Goal: Task Accomplishment & Management: Complete application form

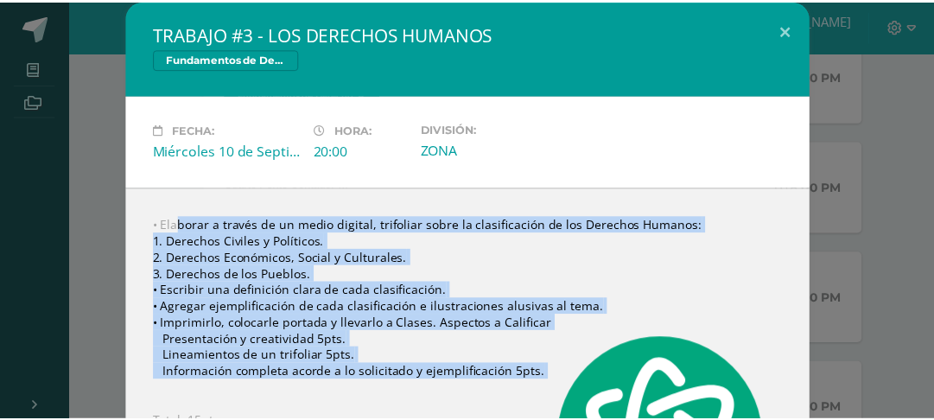
scroll to position [102, 0]
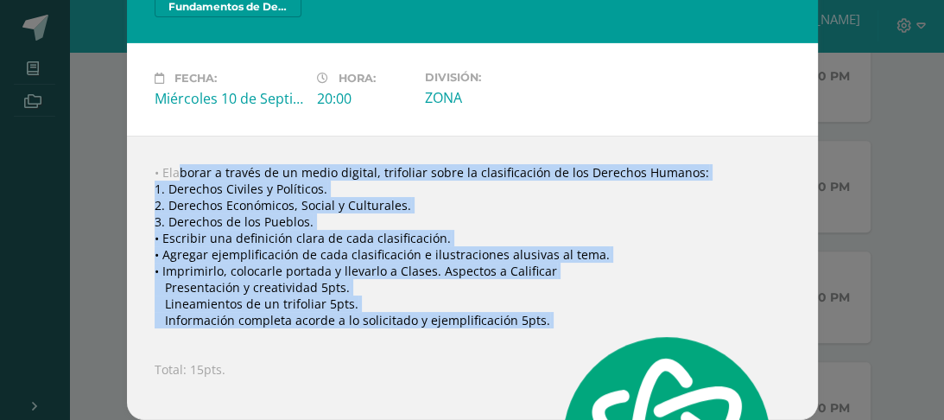
click at [525, 136] on div "• Elaborar a través de un medio digital, trifoliar sobre la clasificación de lo…" at bounding box center [472, 278] width 691 height 284
click at [902, 161] on div "TRABAJO #3 - LOS DERECHOS HUMANOS Fundamentos de Derecho Fecha: [DATE] Hora: 20…" at bounding box center [472, 184] width 930 height 472
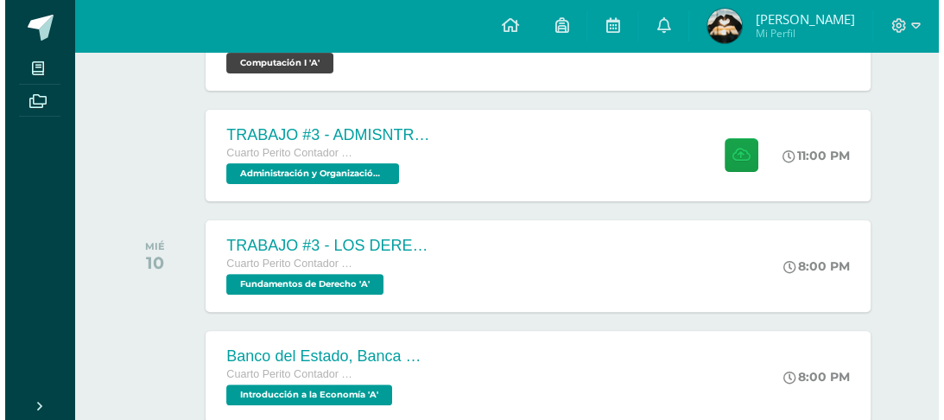
scroll to position [332, 0]
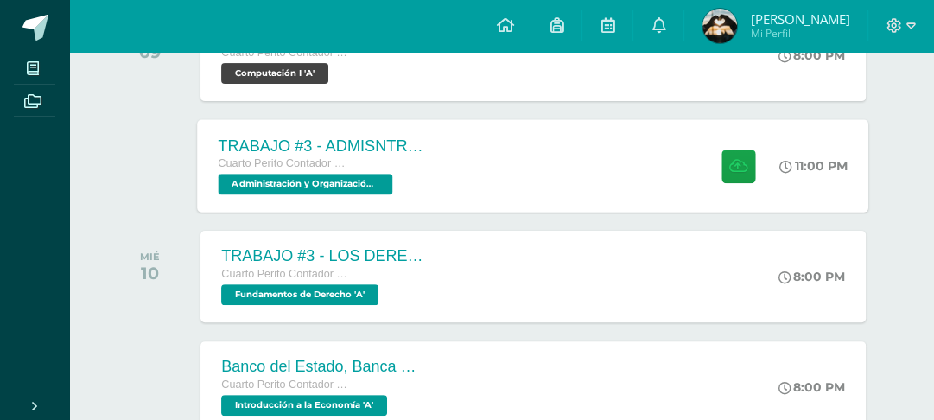
click at [798, 174] on div "11:00 PM" at bounding box center [814, 166] width 68 height 16
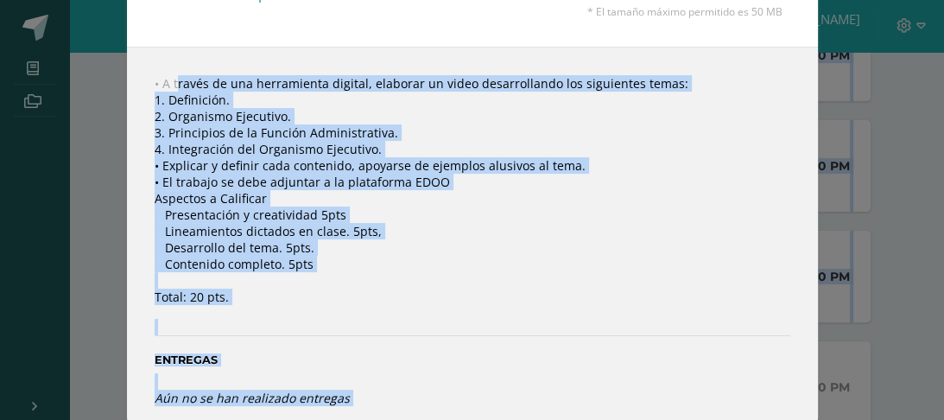
scroll to position [259, 0]
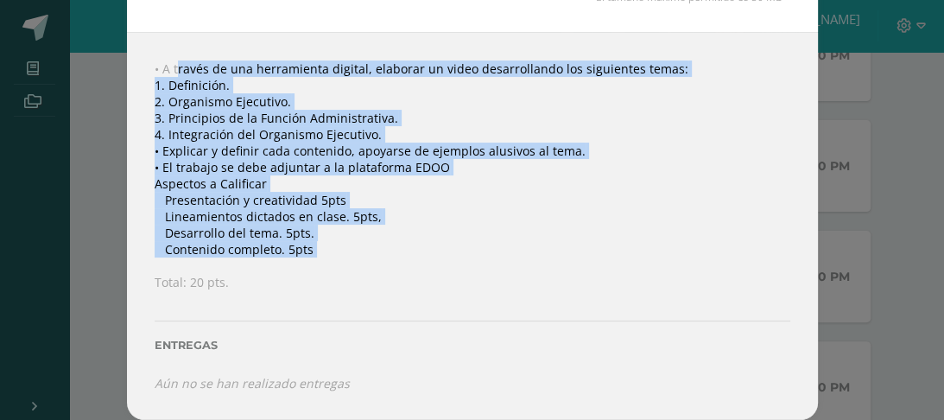
drag, startPoint x: 154, startPoint y: 266, endPoint x: 339, endPoint y: 231, distance: 188.9
click at [339, 231] on div "• A través de una herramienta digital, elaborar un video desarrollando los sigu…" at bounding box center [472, 226] width 691 height 388
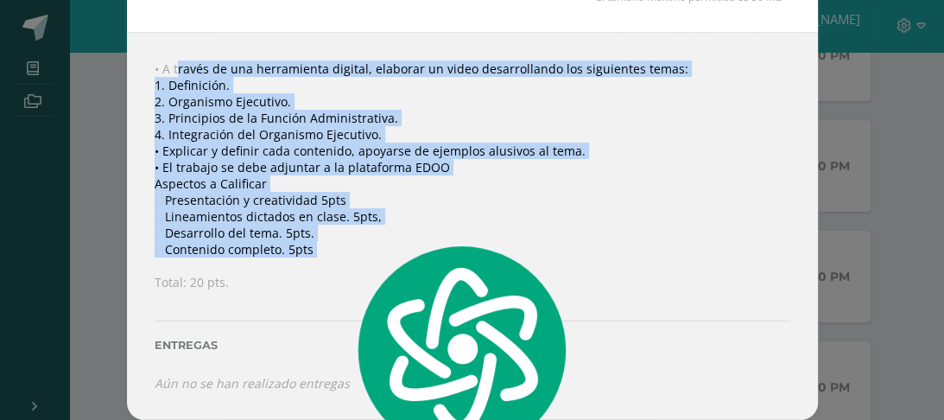
copy div "• A través de una herramienta digital, elaborar un video desarrollando los sigu…"
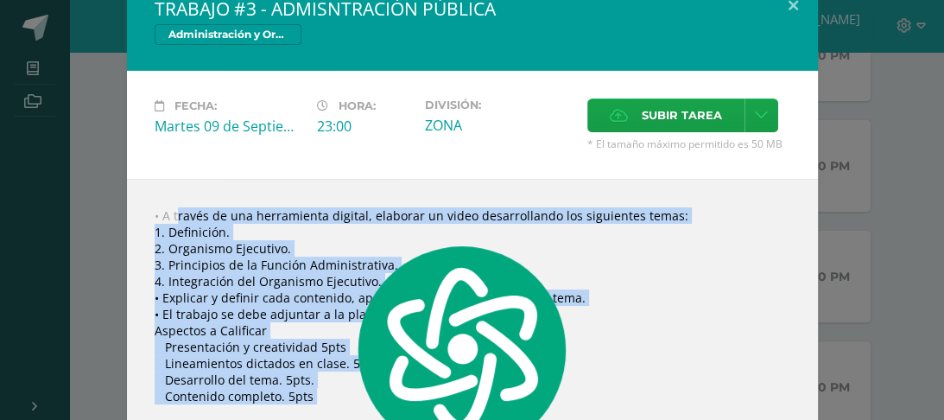
scroll to position [6, 0]
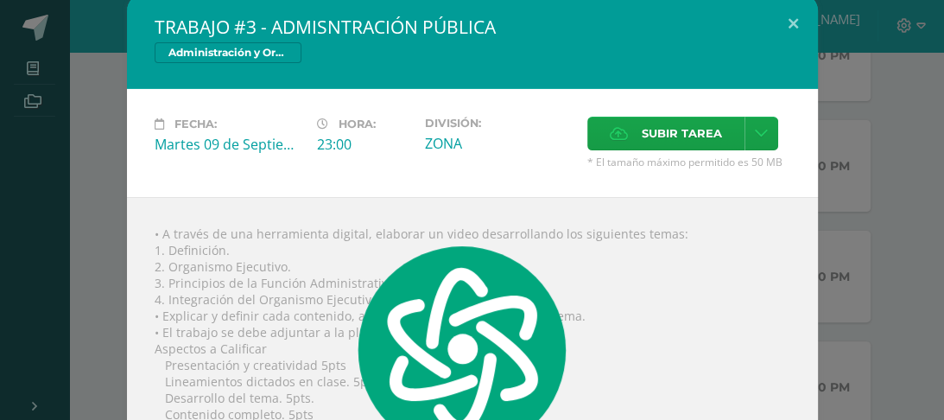
click at [813, 110] on div "TRABAJO #3 - ADMISNTRACIÓN PÚBLICA Administración y Organización de Oficina Fec…" at bounding box center [472, 289] width 930 height 591
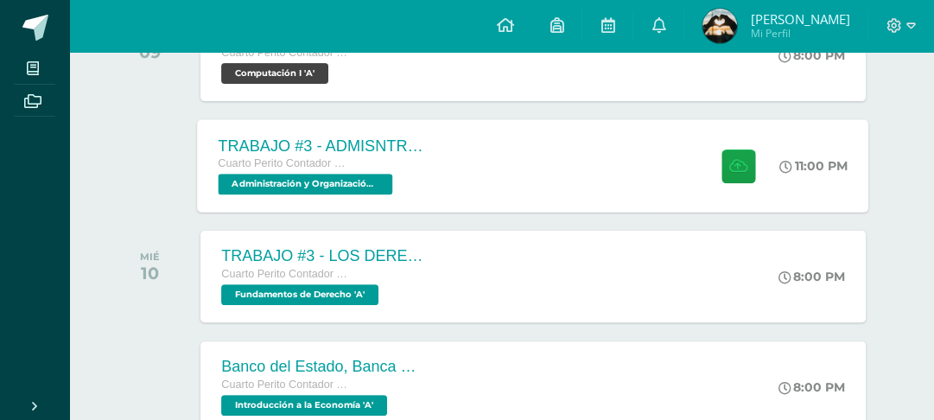
click at [526, 180] on div "TRABAJO #3 - ADMISNTRACIÓN PÚBLICA Cuarto Perito Contador con Orientación en Co…" at bounding box center [533, 165] width 671 height 92
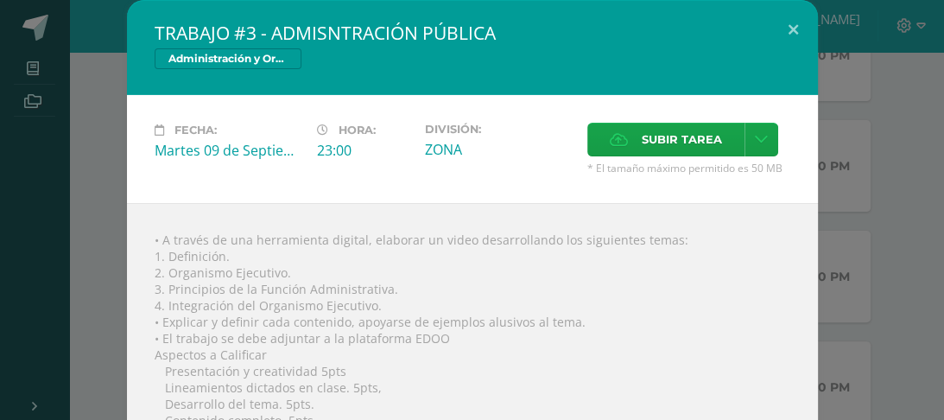
click at [590, 62] on div "Administración y Organización de Oficina" at bounding box center [473, 60] width 636 height 25
click at [660, 155] on span "Subir tarea" at bounding box center [682, 139] width 80 height 32
click at [0, 0] on input "Subir tarea" at bounding box center [0, 0] width 0 height 0
click at [644, 155] on span "Subir tarea" at bounding box center [682, 139] width 80 height 32
click at [0, 0] on input "Subir tarea" at bounding box center [0, 0] width 0 height 0
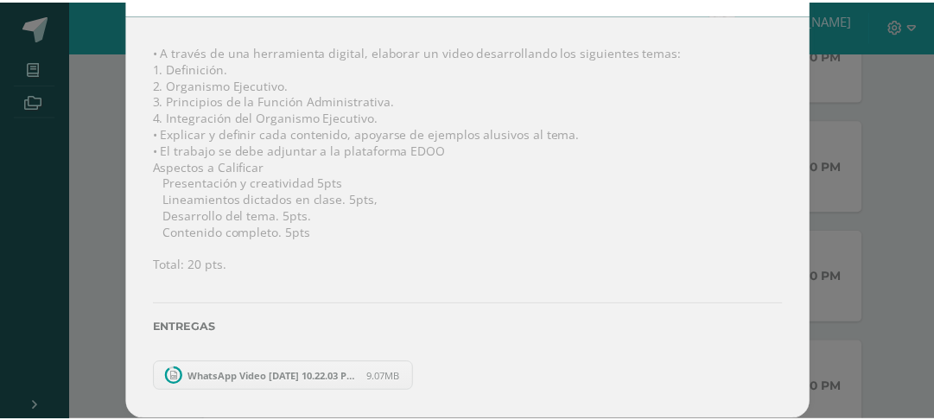
scroll to position [237, 0]
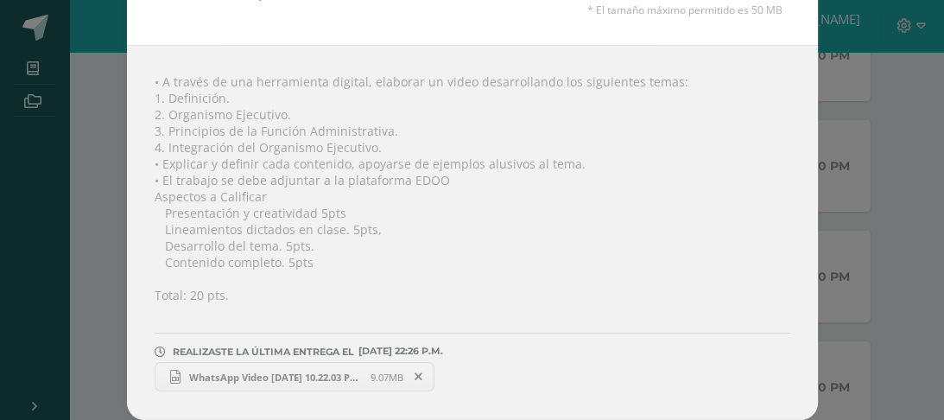
click at [839, 176] on div "TRABAJO #3 - ADMISNTRACIÓN PÚBLICA Administración y Organización de Oficina Fec…" at bounding box center [472, 131] width 930 height 578
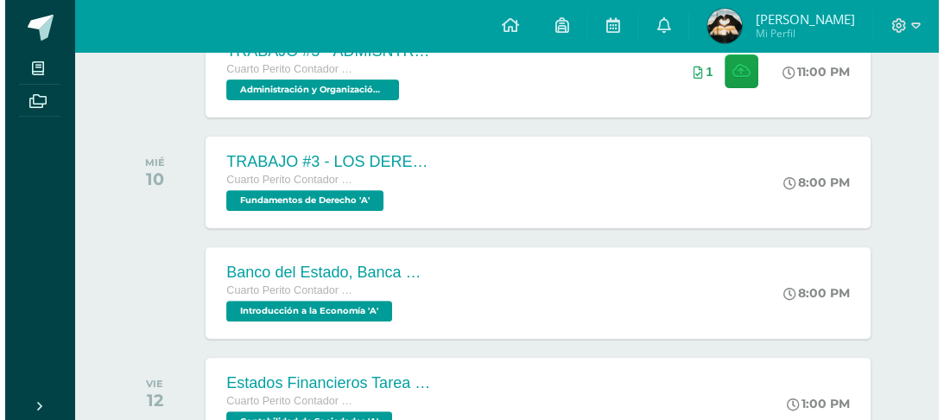
scroll to position [434, 0]
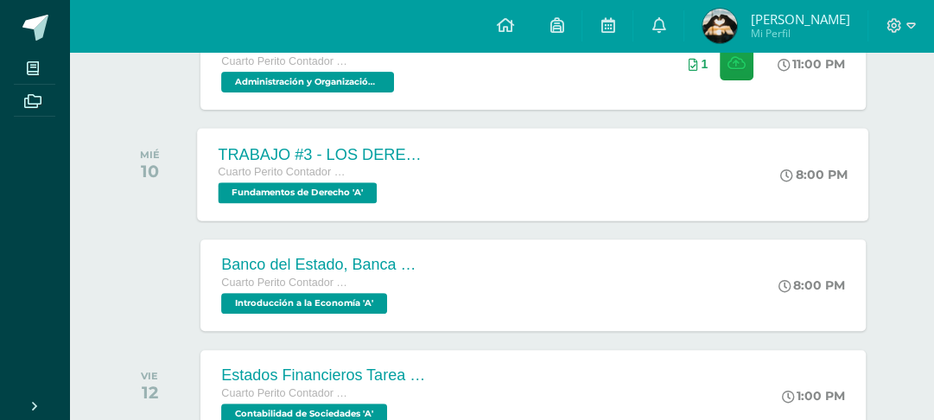
click at [592, 220] on div "TRABAJO #3 - LOS DERECHOS HUMANOS Cuarto Perito Contador con Orientación en Com…" at bounding box center [533, 174] width 671 height 92
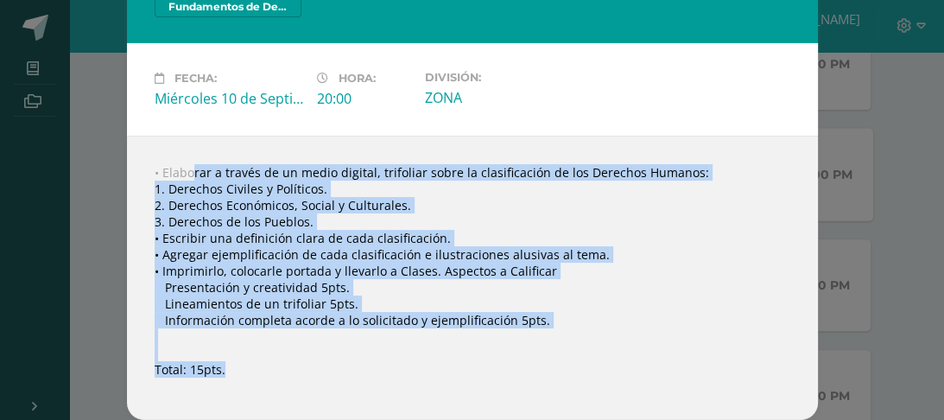
scroll to position [135, 0]
drag, startPoint x: 166, startPoint y: 269, endPoint x: 535, endPoint y: 312, distance: 372.1
click at [535, 312] on div "• Elaborar a través de un medio digital, trifoliar sobre la clasificación de lo…" at bounding box center [472, 278] width 691 height 284
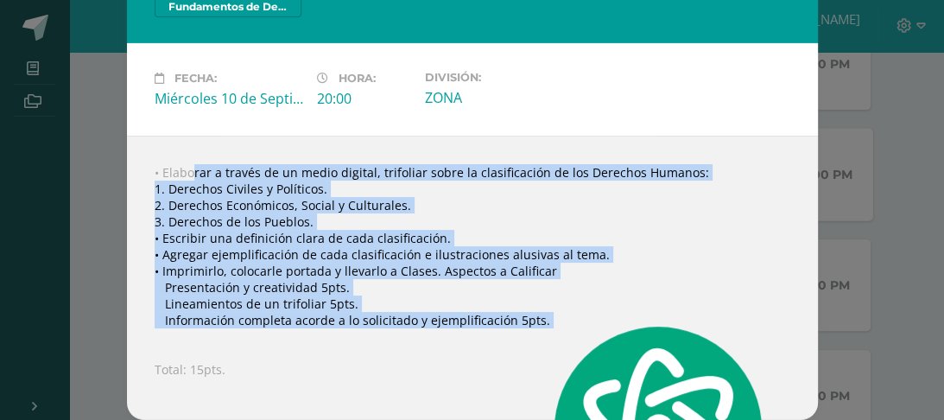
copy div "Elaborar a través de un medio digital, trifoliar sobre la clasificación de los …"
